Goal: Find specific page/section

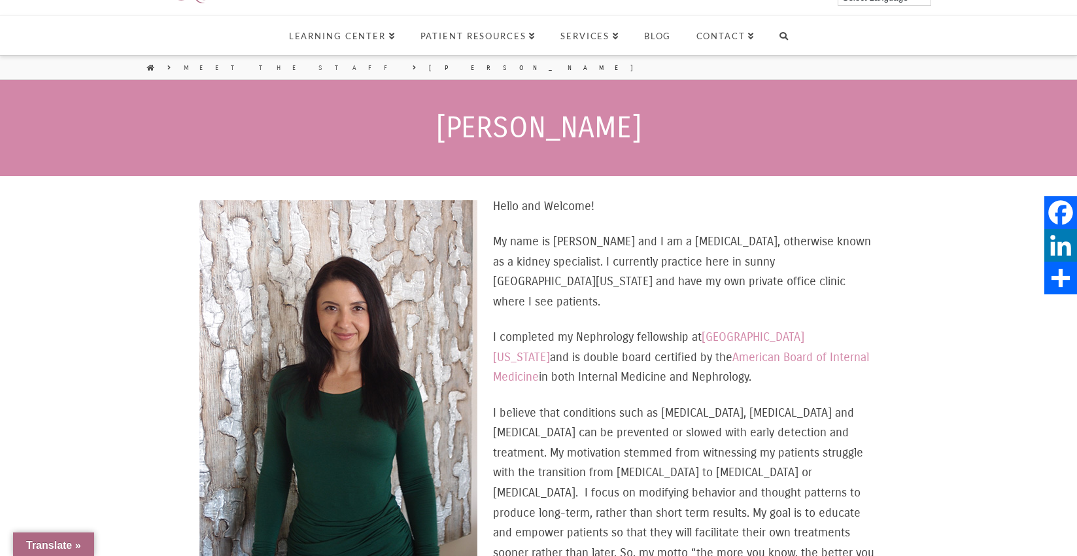
scroll to position [99, 0]
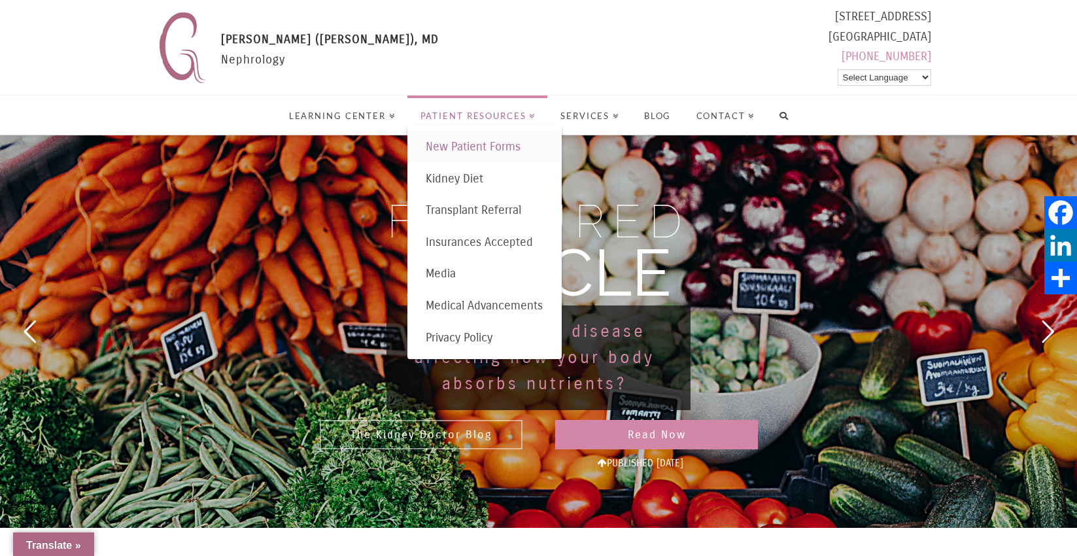
click at [475, 152] on span "New Patient Forms" at bounding box center [473, 146] width 95 height 14
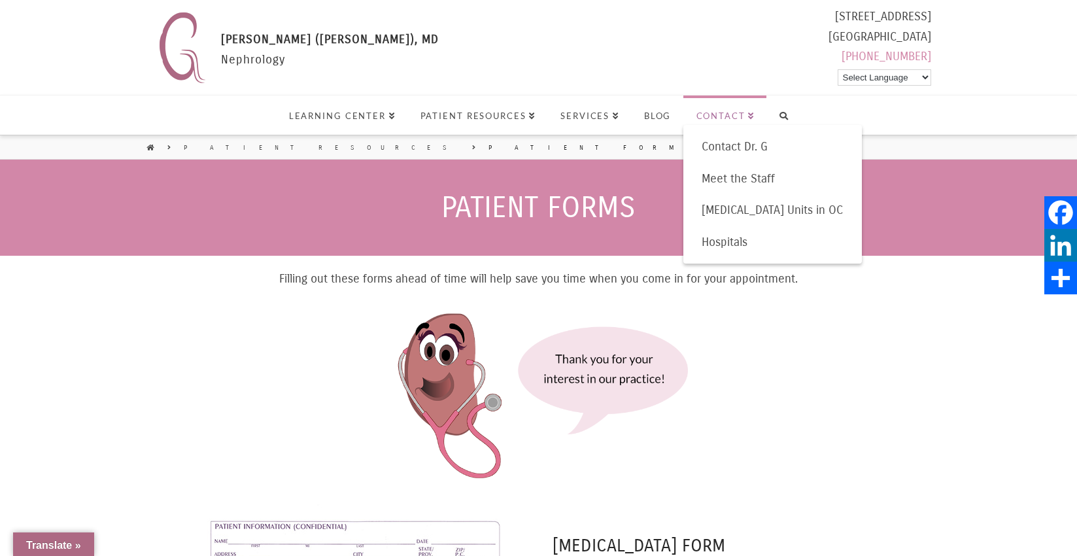
click at [705, 112] on span "Contact" at bounding box center [725, 116] width 59 height 8
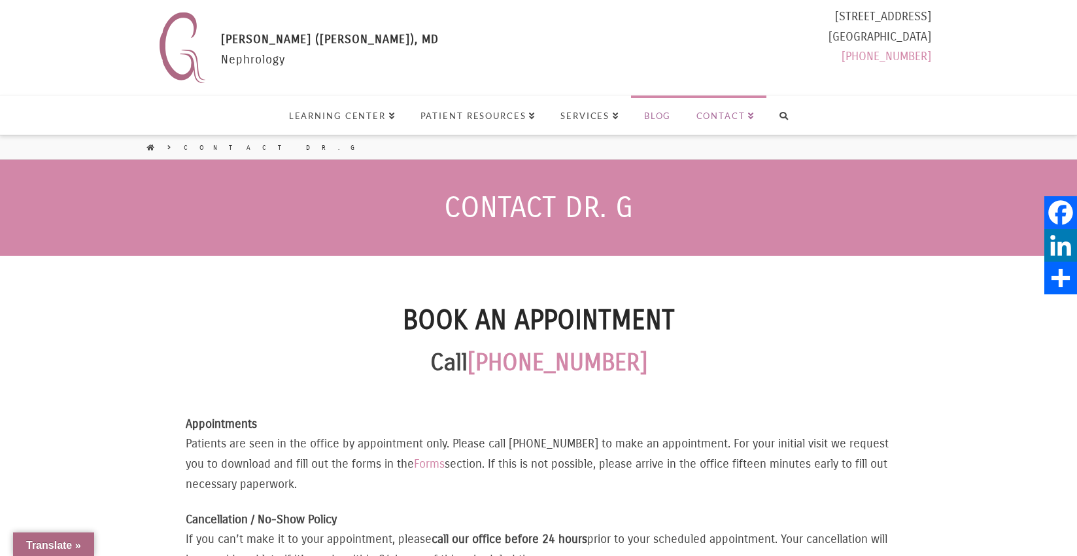
select select "Language Translate Widget"
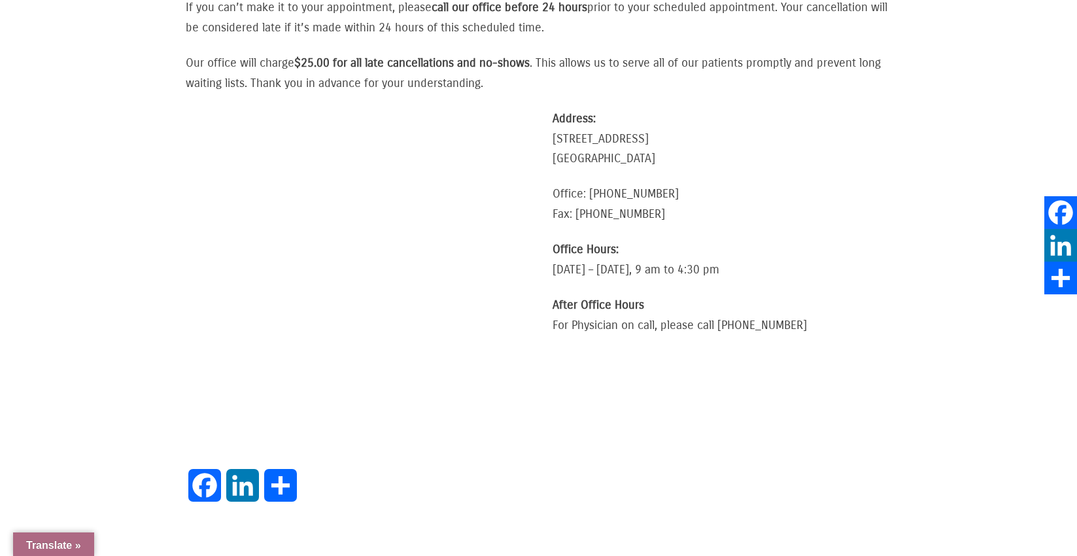
scroll to position [534, 0]
